Goal: Find specific page/section: Find specific page/section

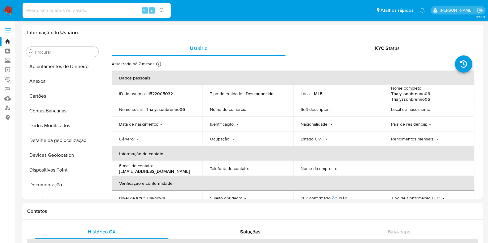
select select "10"
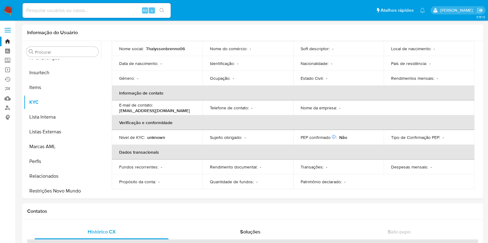
click at [77, 12] on input at bounding box center [97, 10] width 148 height 8
type input "shop_magno"
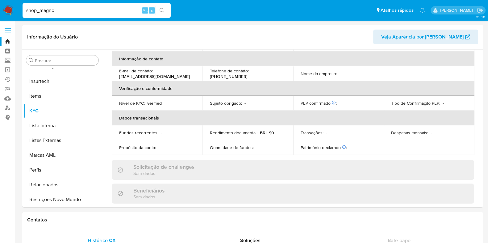
scroll to position [104, 0]
select select "10"
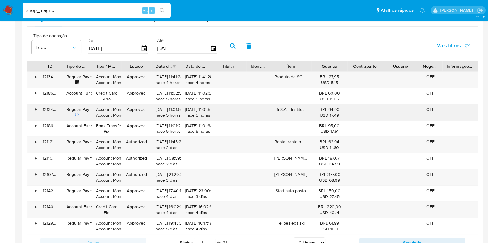
scroll to position [583, 0]
click at [36, 108] on div "•" at bounding box center [32, 112] width 11 height 16
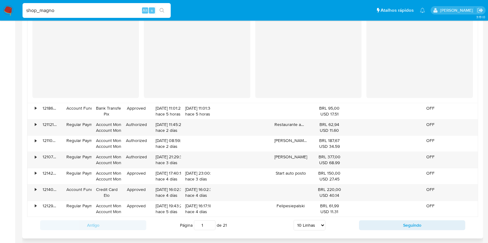
scroll to position [714, 0]
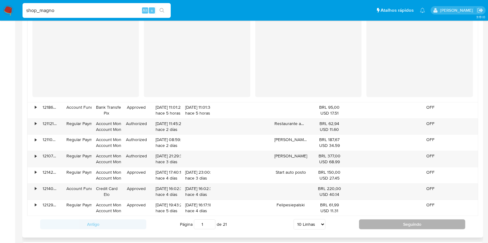
click at [384, 224] on button "Seguindo" at bounding box center [412, 225] width 106 height 10
type input "2"
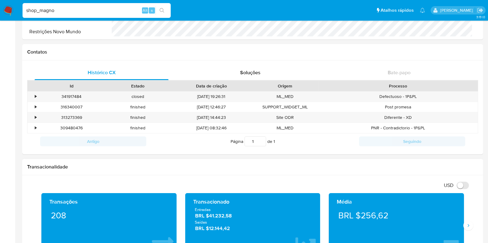
scroll to position [8, 0]
